Goal: Information Seeking & Learning: Learn about a topic

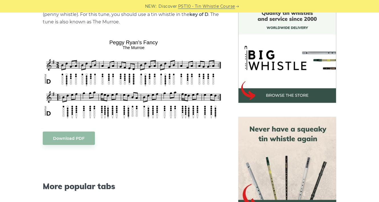
scroll to position [158, 0]
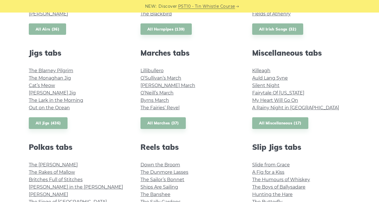
scroll to position [264, 0]
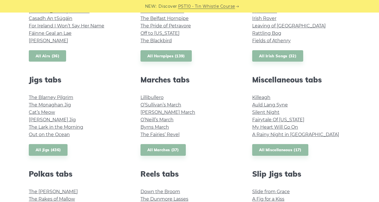
click at [41, 55] on link "All Airs (36)" at bounding box center [47, 56] width 37 height 12
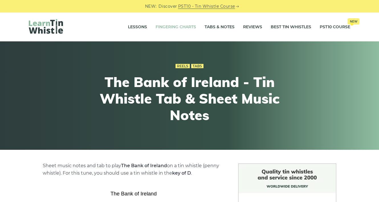
click at [166, 30] on link "Fingering Charts" at bounding box center [175, 27] width 40 height 14
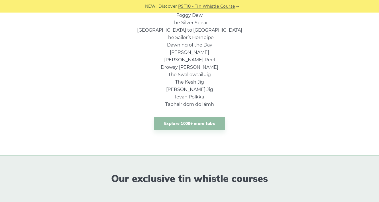
scroll to position [465, 0]
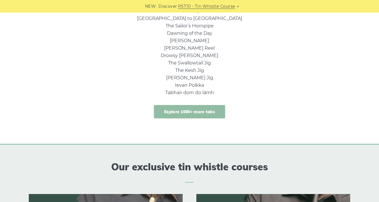
click at [184, 111] on link "Explore 1000+ more tabs" at bounding box center [189, 111] width 71 height 13
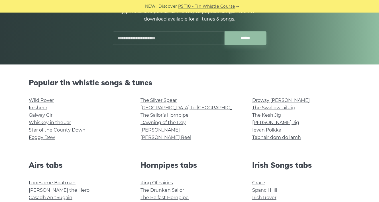
scroll to position [86, 0]
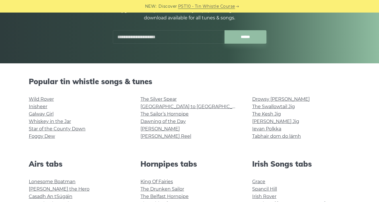
click at [148, 37] on input "text" at bounding box center [169, 36] width 112 height 13
click at [224, 30] on input "******" at bounding box center [245, 36] width 42 height 13
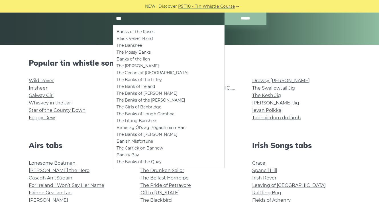
scroll to position [101, 0]
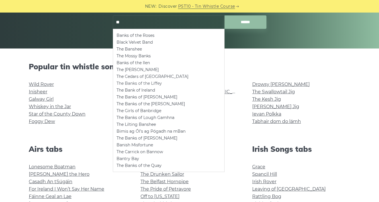
type input "*"
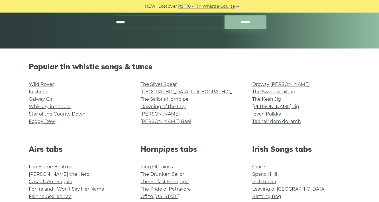
click at [224, 15] on input "******" at bounding box center [245, 21] width 42 height 13
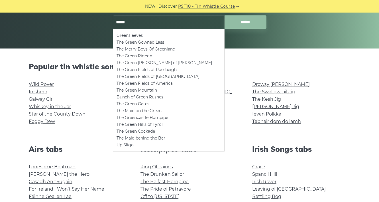
click at [142, 62] on li "The Green Groves of Erin" at bounding box center [168, 62] width 104 height 7
type input "**********"
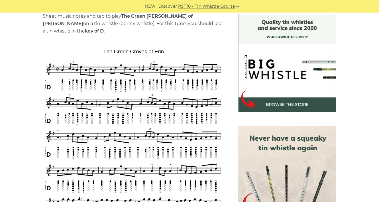
scroll to position [150, 0]
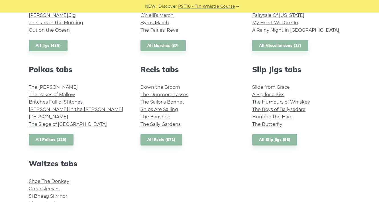
scroll to position [371, 0]
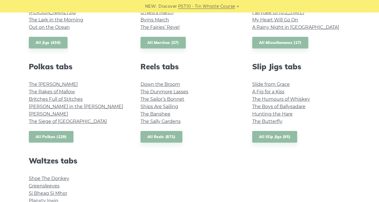
click at [51, 136] on link "All Polkas (129)" at bounding box center [51, 137] width 45 height 12
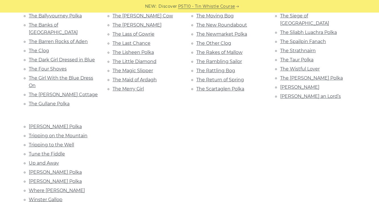
scroll to position [408, 0]
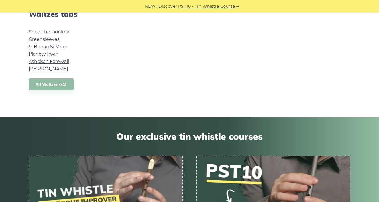
scroll to position [520, 0]
